Goal: Task Accomplishment & Management: Manage account settings

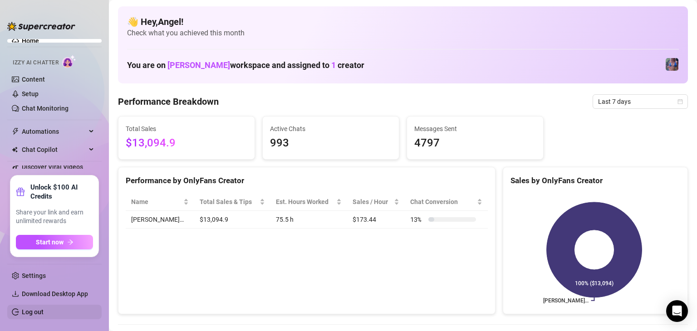
click at [44, 316] on link "Log out" at bounding box center [33, 311] width 22 height 7
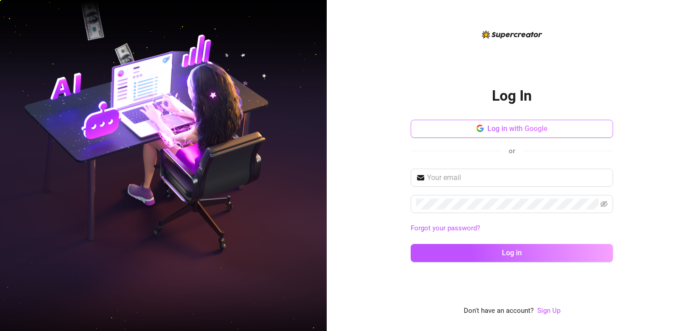
click at [528, 127] on span "Log in with Google" at bounding box center [517, 128] width 60 height 9
click at [511, 172] on input "text" at bounding box center [517, 177] width 181 height 11
type input "[EMAIL_ADDRESS][DOMAIN_NAME]"
click at [410, 244] on button "Log in" at bounding box center [511, 253] width 202 height 18
